Goal: Navigation & Orientation: Find specific page/section

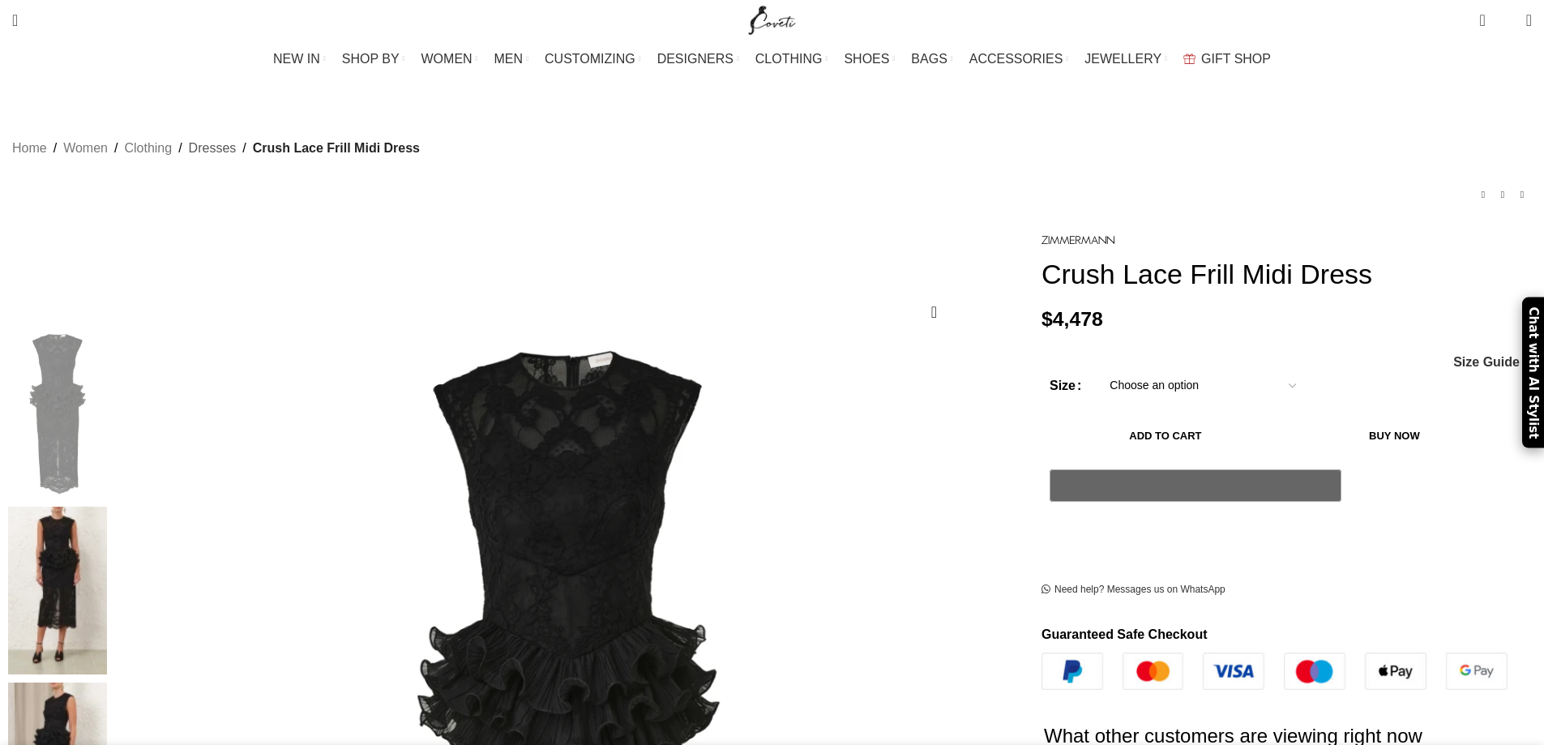
click at [237, 138] on link "Dresses" at bounding box center [213, 148] width 48 height 21
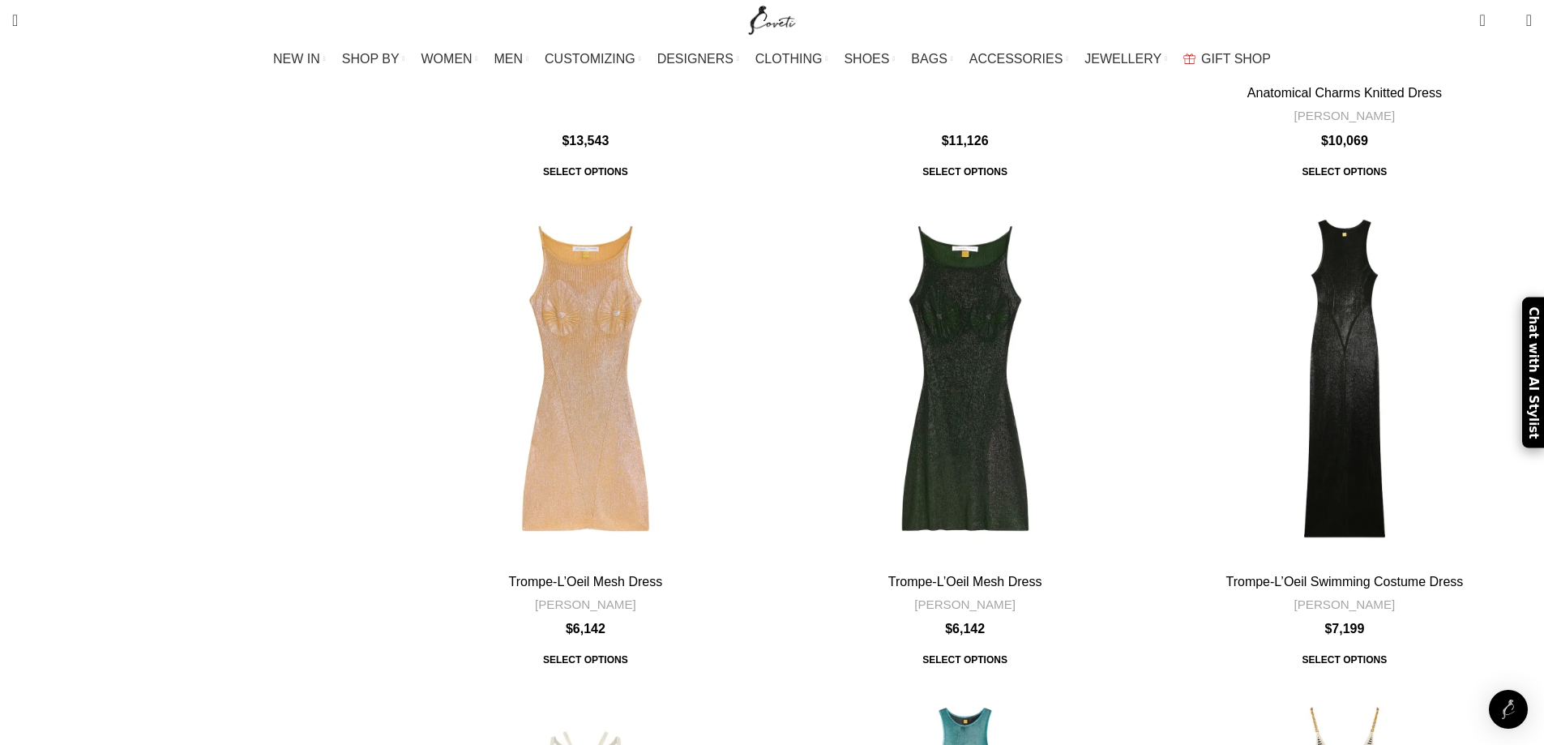
scroll to position [5942, 0]
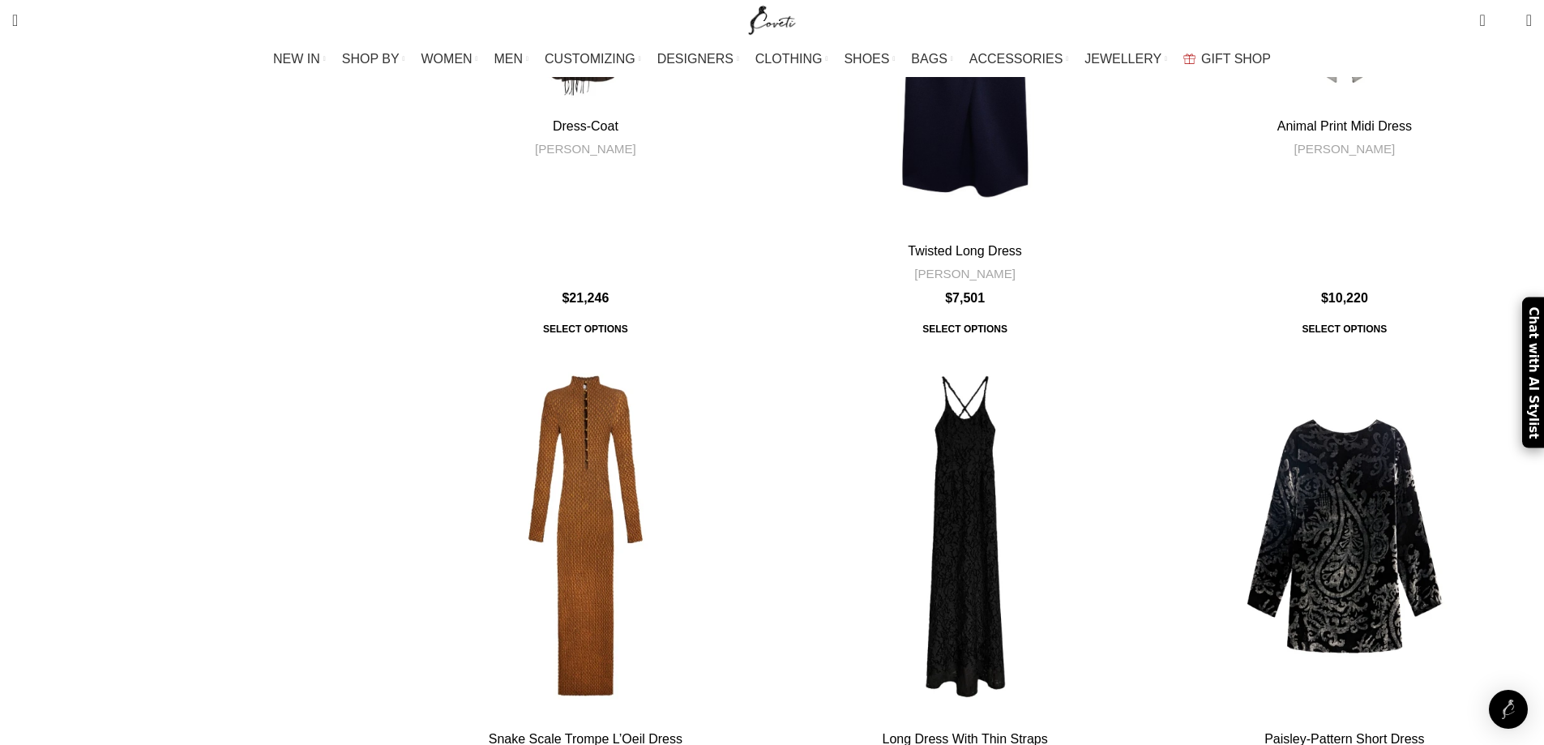
scroll to position [1351, 0]
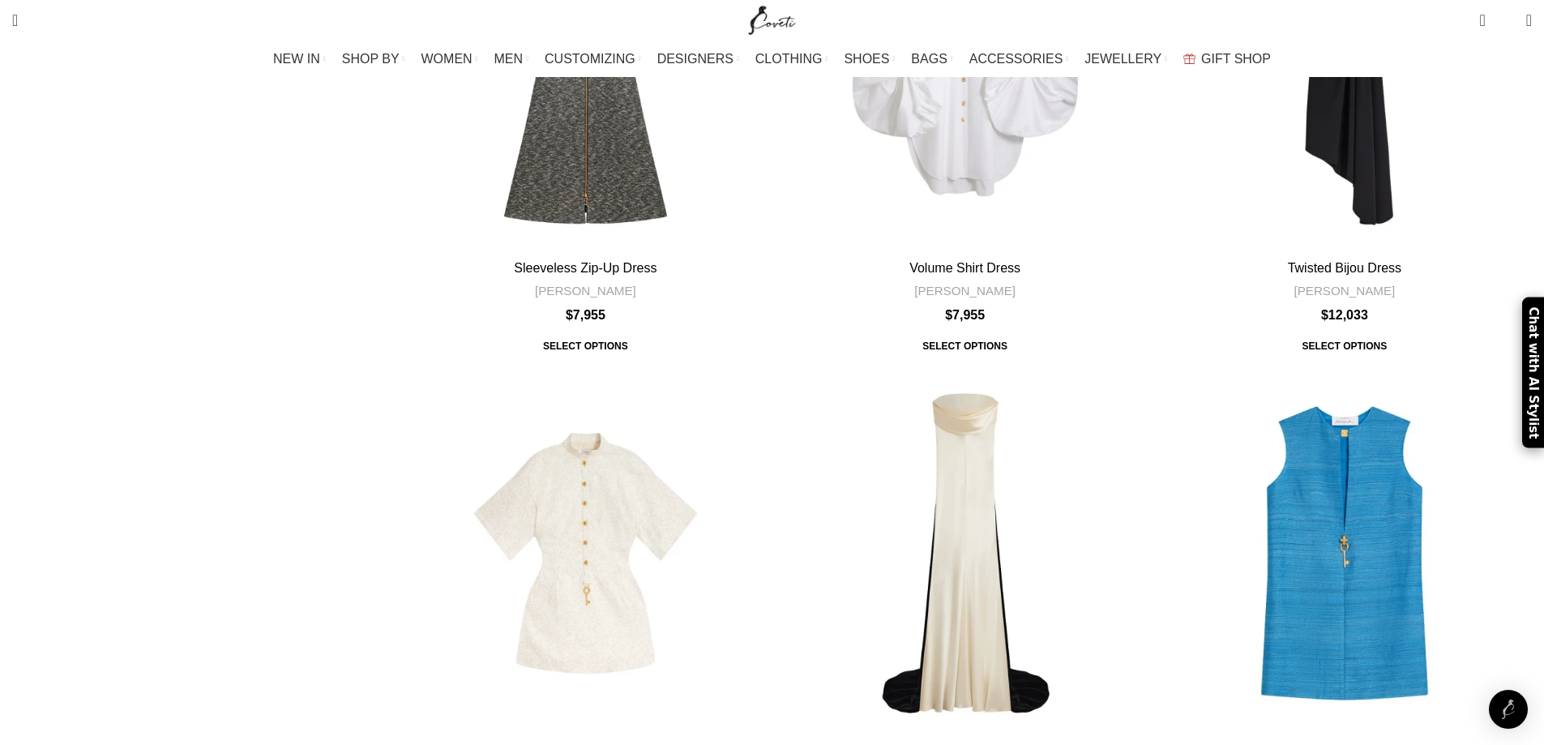
scroll to position [5942, 0]
